Goal: Transaction & Acquisition: Download file/media

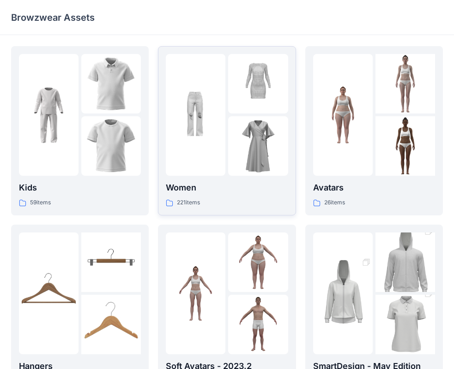
click at [260, 130] on img at bounding box center [258, 146] width 60 height 60
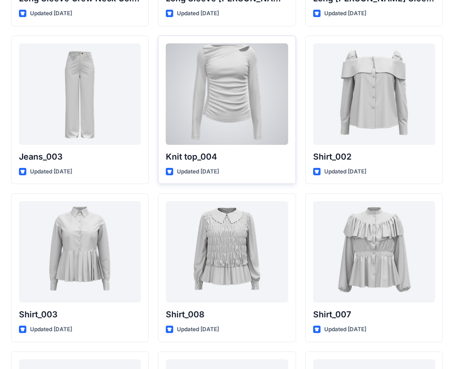
scroll to position [3969, 0]
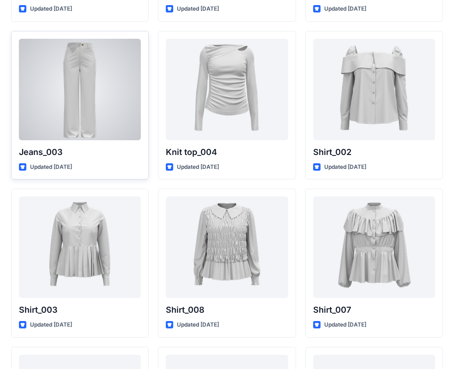
click at [98, 100] on div at bounding box center [80, 90] width 122 height 102
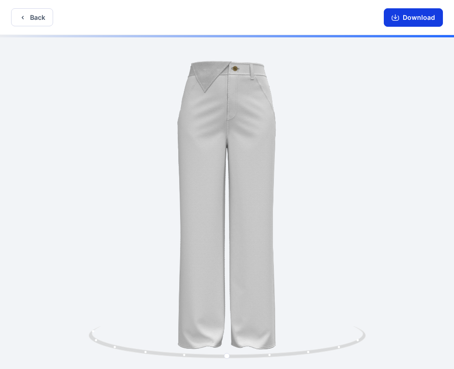
click at [431, 20] on button "Download" at bounding box center [413, 17] width 59 height 18
